Goal: Find specific fact: Find contact information

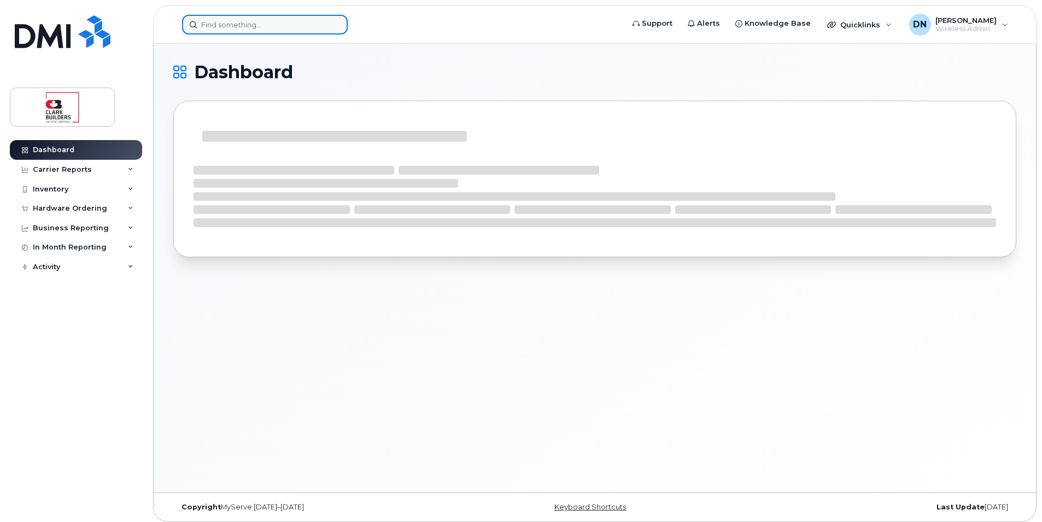
click at [256, 22] on input at bounding box center [265, 25] width 166 height 20
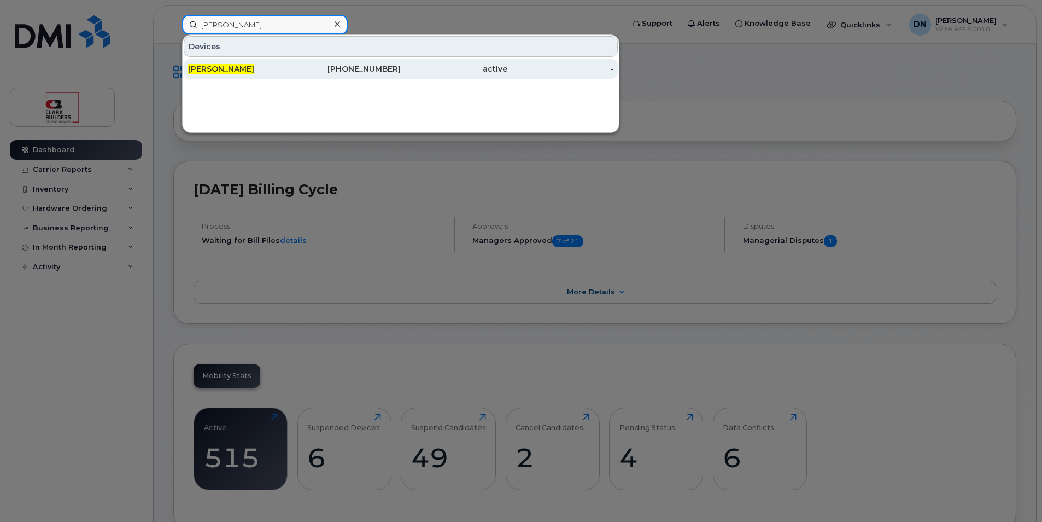
type input "[PERSON_NAME]"
click at [345, 67] on div "[PHONE_NUMBER]" at bounding box center [348, 68] width 107 height 11
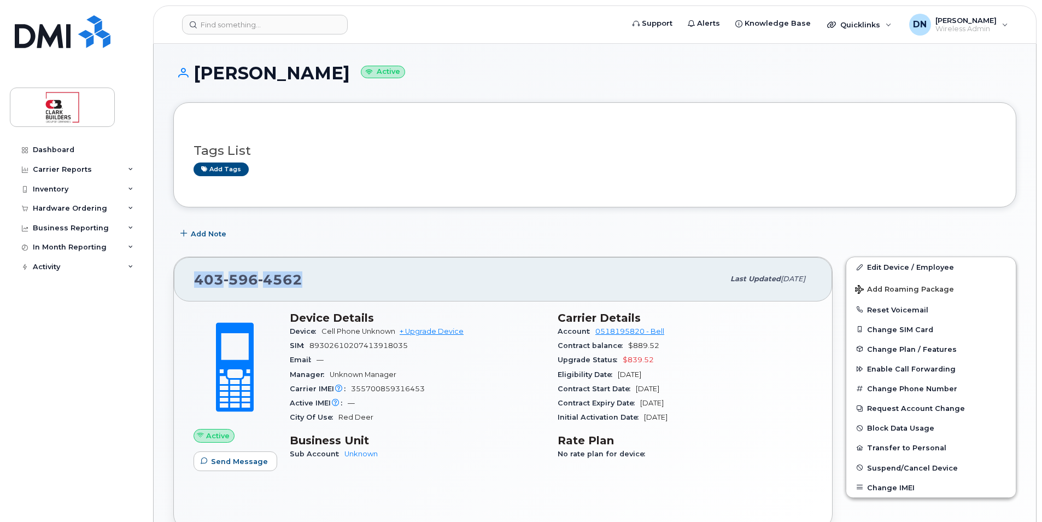
drag, startPoint x: 190, startPoint y: 284, endPoint x: 346, endPoint y: 281, distance: 156.4
click at [346, 281] on div "403 596 4562 Last updated Oct 14, 2025" at bounding box center [503, 279] width 658 height 44
copy span "403 596 4562"
